Goal: Register for event/course

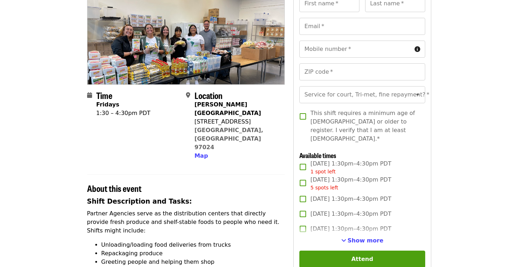
scroll to position [89, 0]
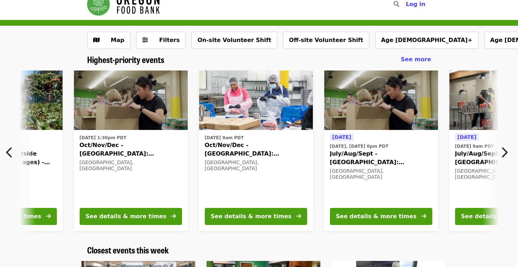
scroll to position [0, 132]
click at [370, 153] on span "July/Aug/Sept - Portland: Repack/Sort (age 8+)" at bounding box center [382, 157] width 102 height 17
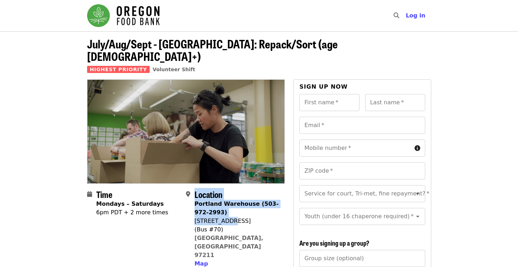
drag, startPoint x: 194, startPoint y: 206, endPoint x: 230, endPoint y: 210, distance: 36.8
click at [230, 210] on div "Location Portland Warehouse (503-972-2993) 7900 NE 33rd Dr (Bus #70) Portland, …" at bounding box center [232, 228] width 93 height 79
click at [239, 234] on link "Portland, OR 97211" at bounding box center [229, 246] width 69 height 24
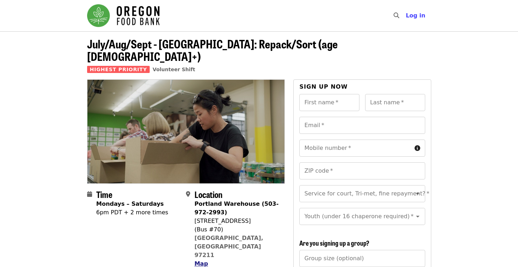
click at [203, 260] on span "Map" at bounding box center [202, 263] width 14 height 7
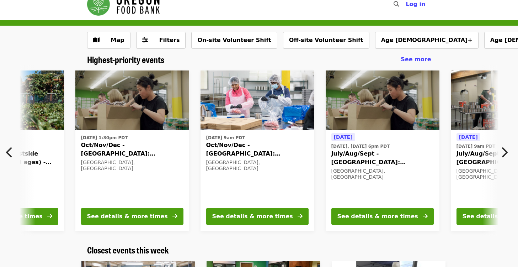
scroll to position [0, 132]
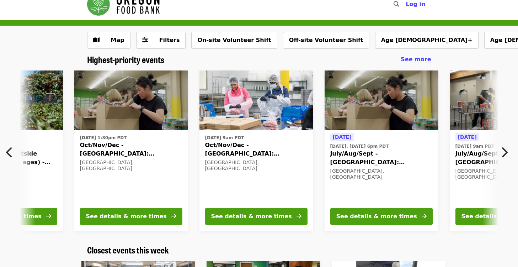
click at [390, 153] on span "July/Aug/Sept - Portland: Repack/Sort (age 8+)" at bounding box center [382, 157] width 102 height 17
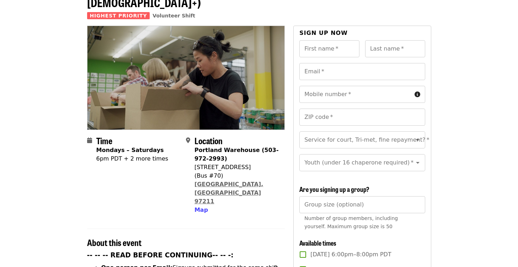
scroll to position [61, 0]
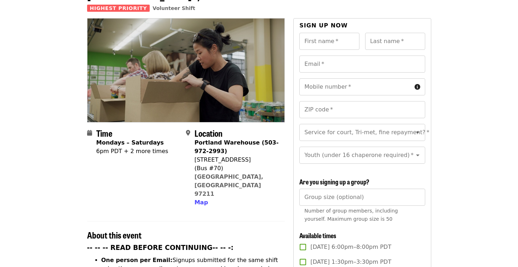
click at [146, 147] on div "6pm PDT + 2 more times" at bounding box center [132, 151] width 72 height 9
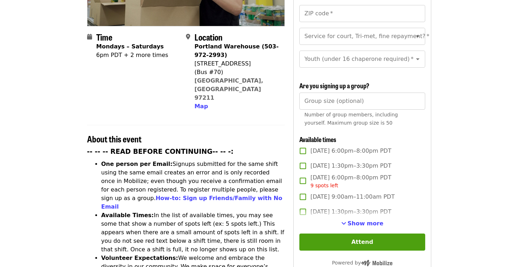
scroll to position [164, 0]
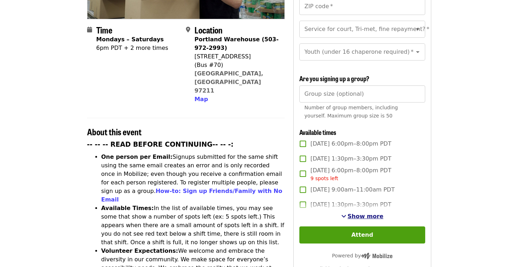
click at [373, 213] on span "Show more" at bounding box center [366, 216] width 36 height 7
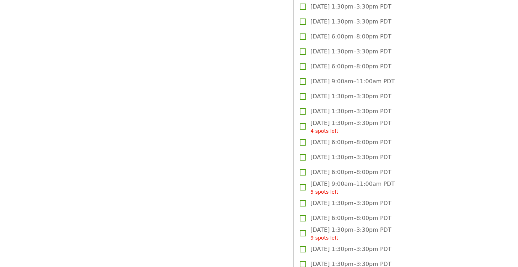
scroll to position [838, 0]
